Goal: Transaction & Acquisition: Purchase product/service

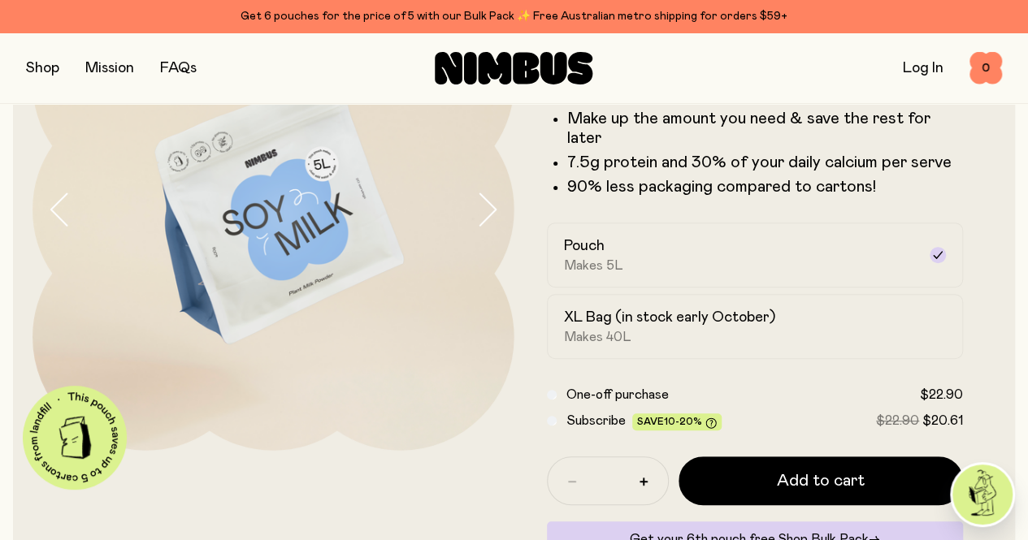
scroll to position [166, 0]
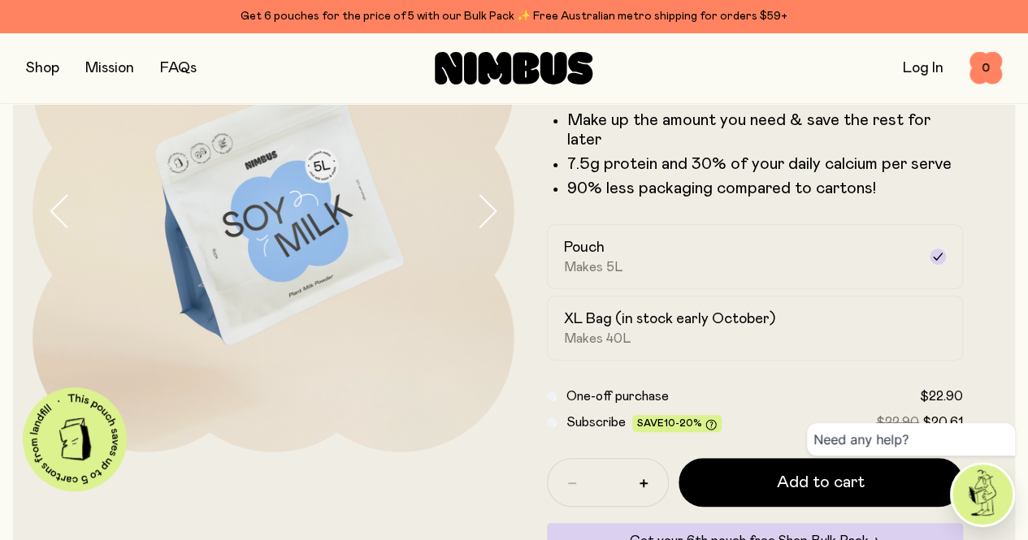
click at [959, 378] on form "Soy Milk A smooth and creamy blend made with all-natural, protein-packed soy be…" at bounding box center [755, 283] width 482 height 624
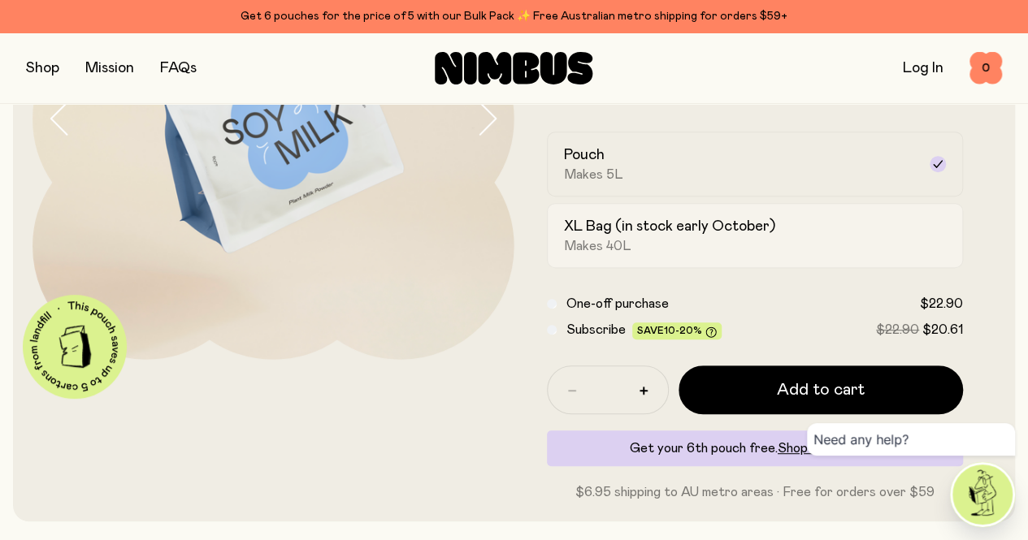
scroll to position [59, 0]
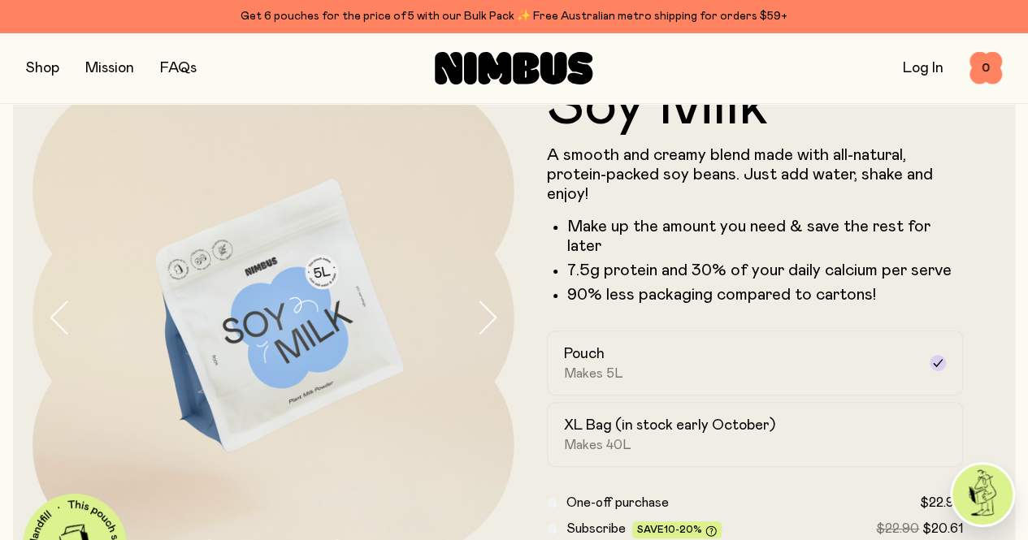
click at [478, 327] on icon "button" at bounding box center [486, 318] width 23 height 34
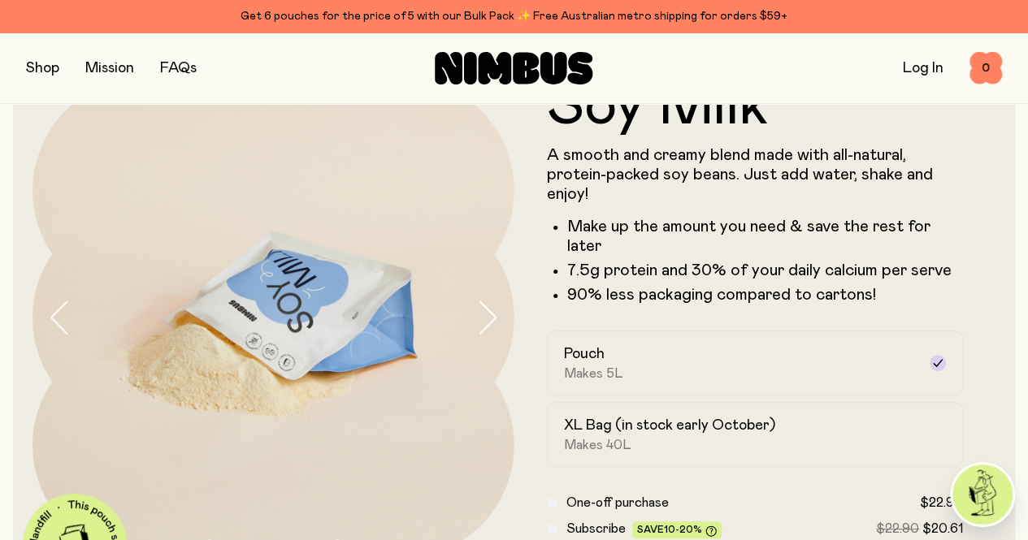
click at [478, 327] on icon "button" at bounding box center [486, 318] width 23 height 34
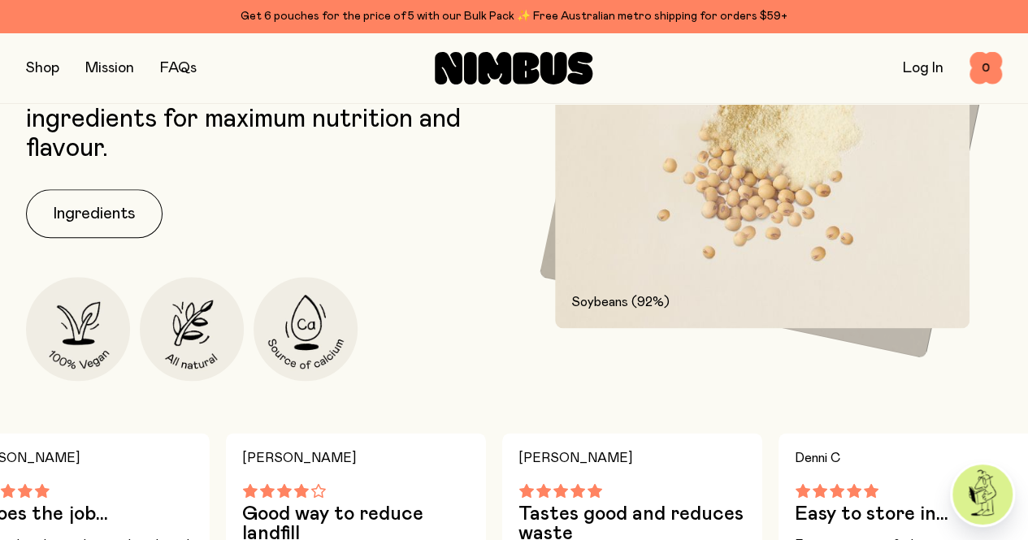
scroll to position [853, 0]
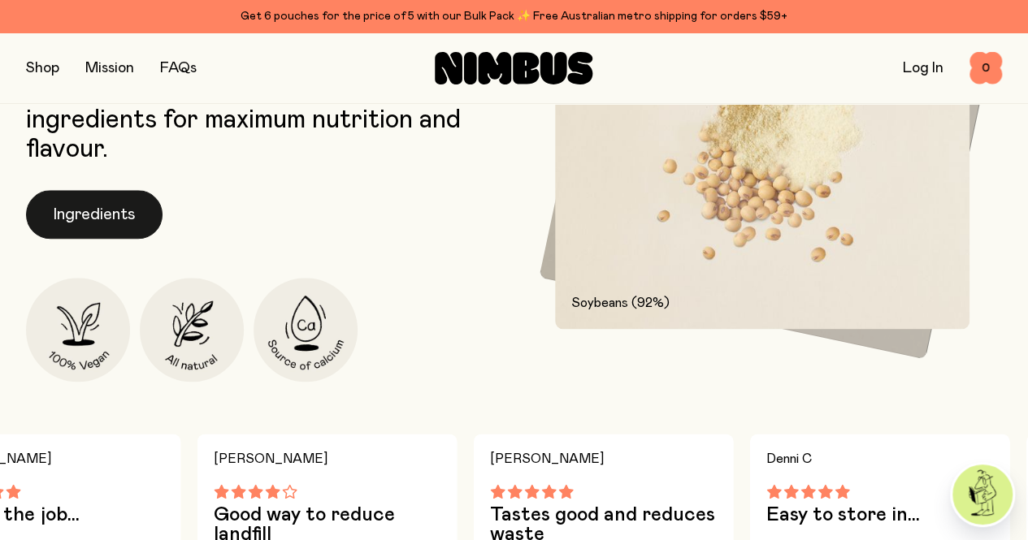
click at [102, 239] on button "Ingredients" at bounding box center [94, 214] width 137 height 49
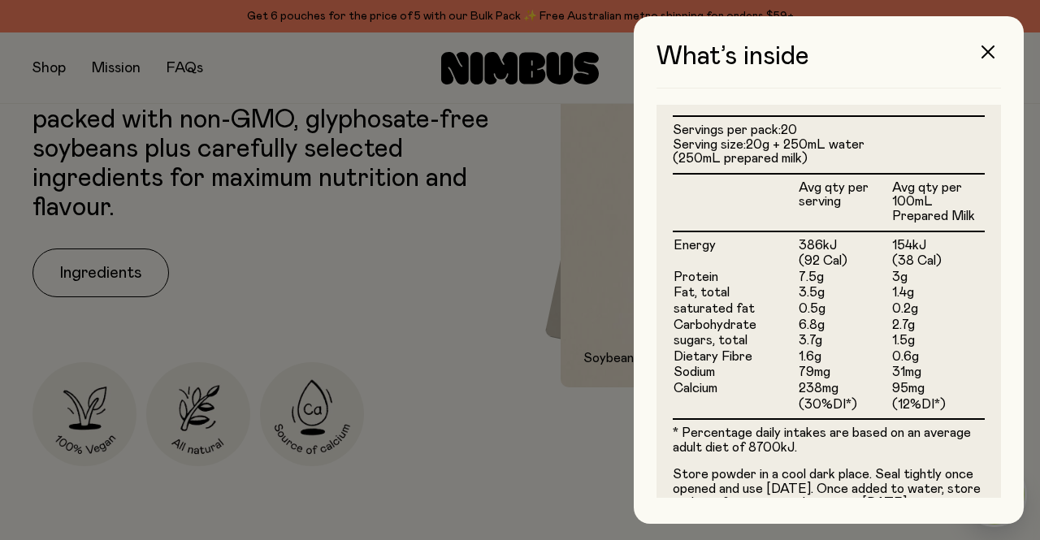
scroll to position [510, 0]
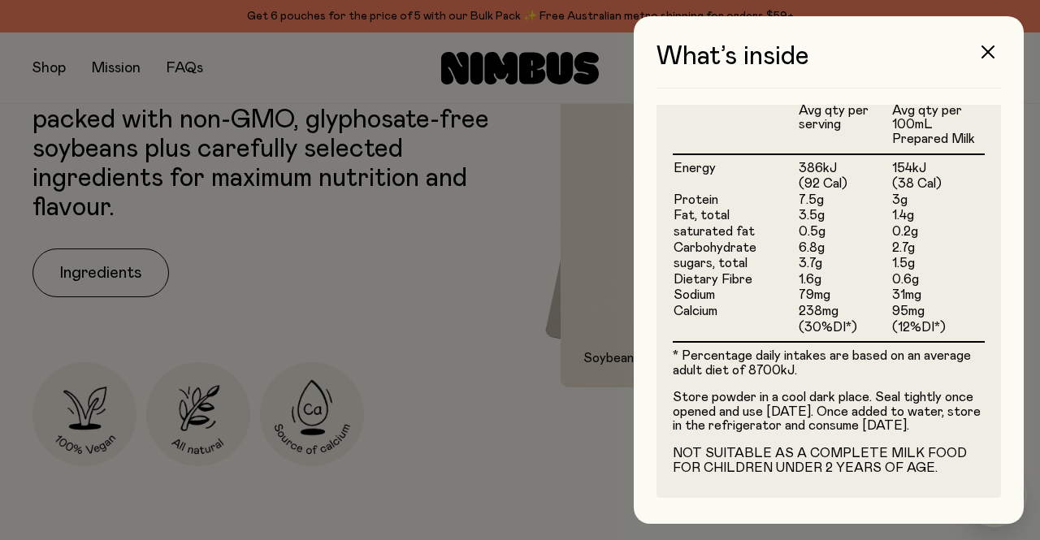
click at [571, 345] on div at bounding box center [520, 270] width 1040 height 540
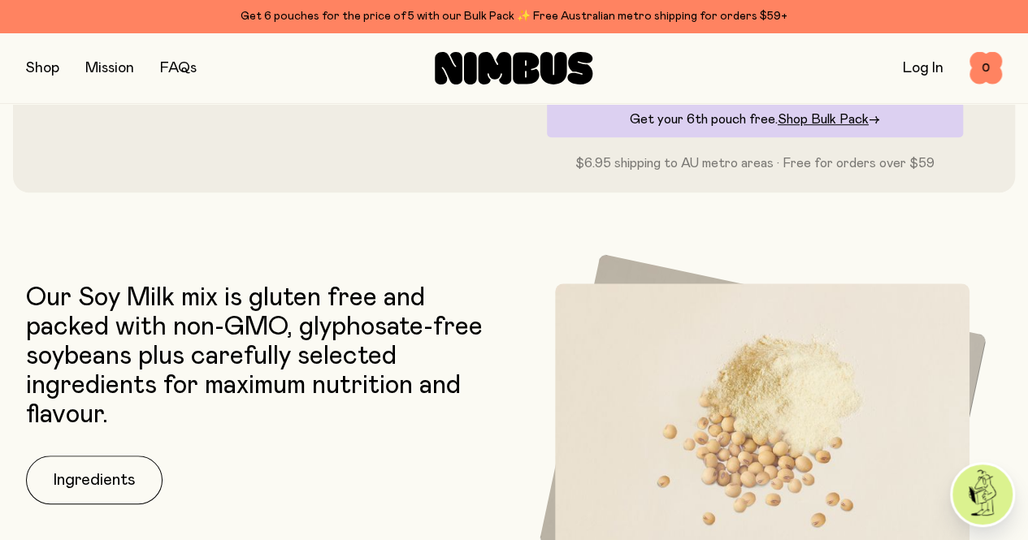
scroll to position [288, 0]
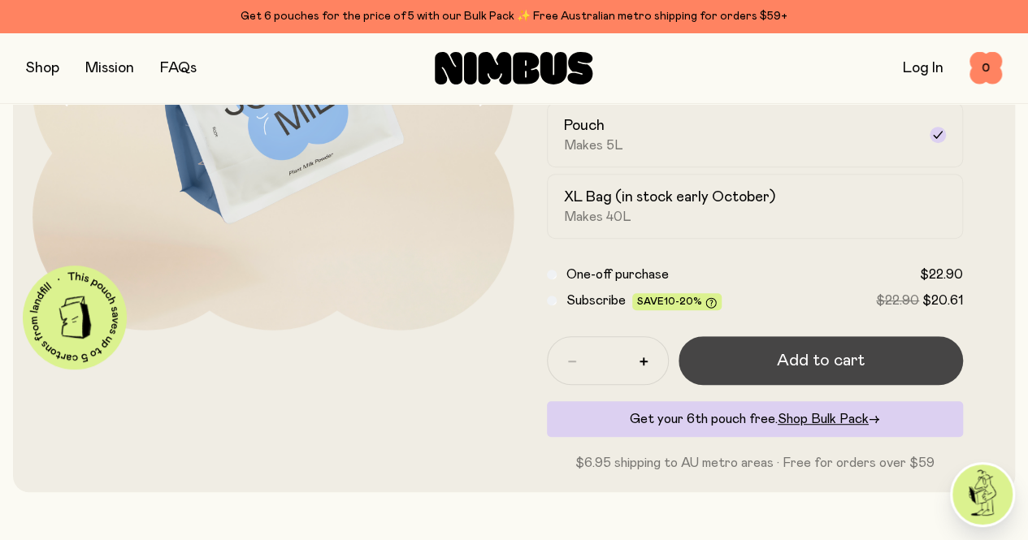
click at [803, 372] on span "Add to cart" at bounding box center [821, 360] width 88 height 23
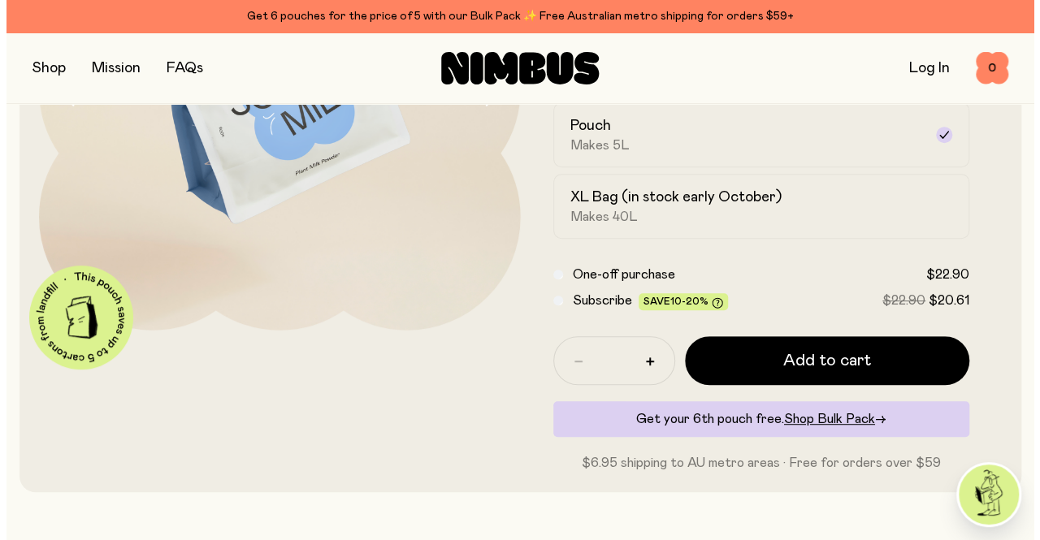
scroll to position [0, 0]
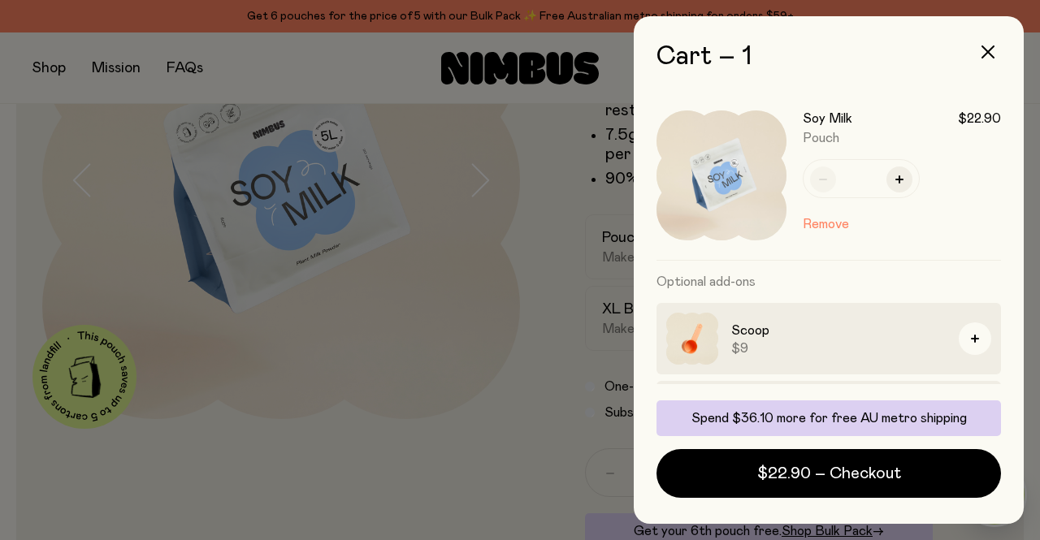
click at [473, 279] on div at bounding box center [520, 270] width 1040 height 540
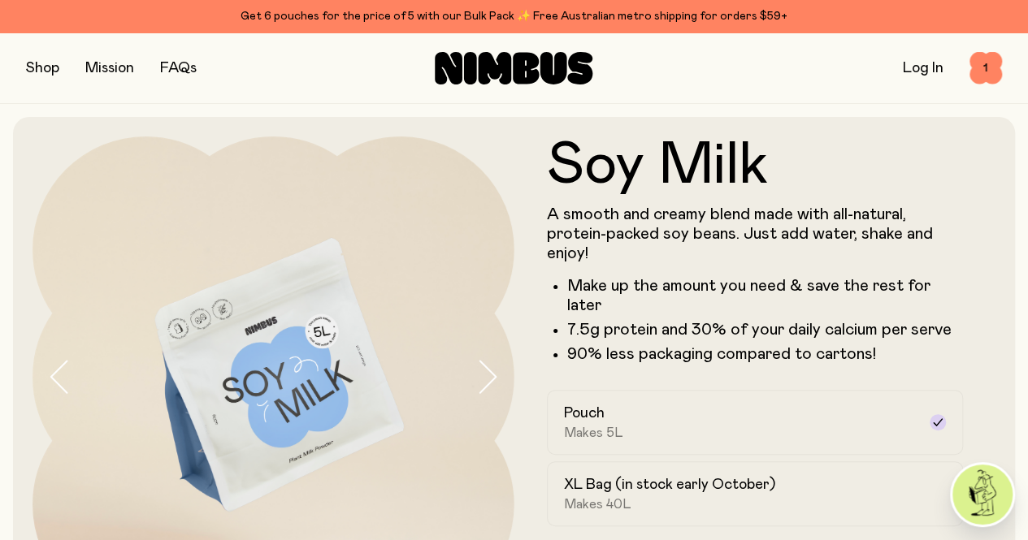
click at [59, 76] on button "button" at bounding box center [42, 68] width 33 height 23
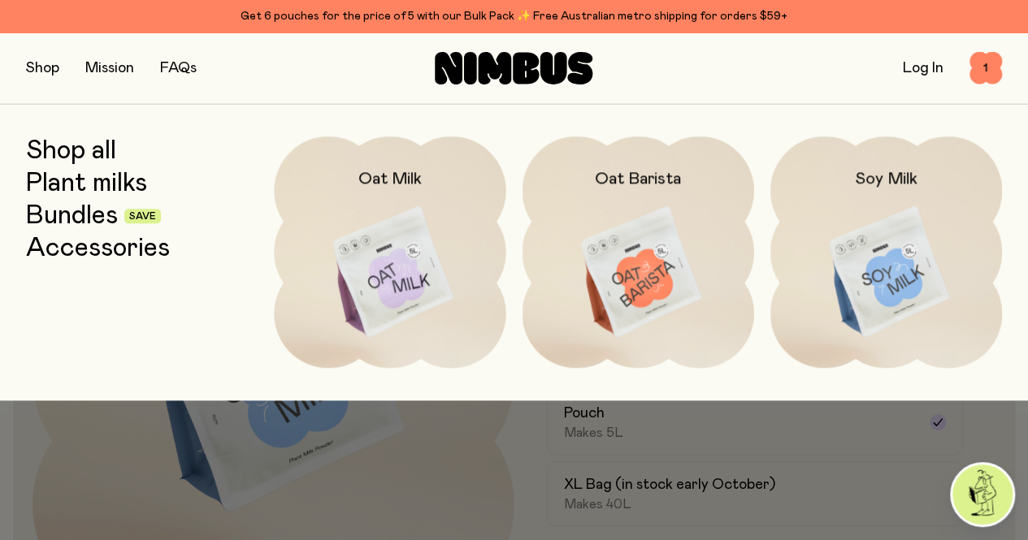
click at [783, 79] on div "Log In 1 1" at bounding box center [839, 68] width 325 height 33
